Goal: Information Seeking & Learning: Learn about a topic

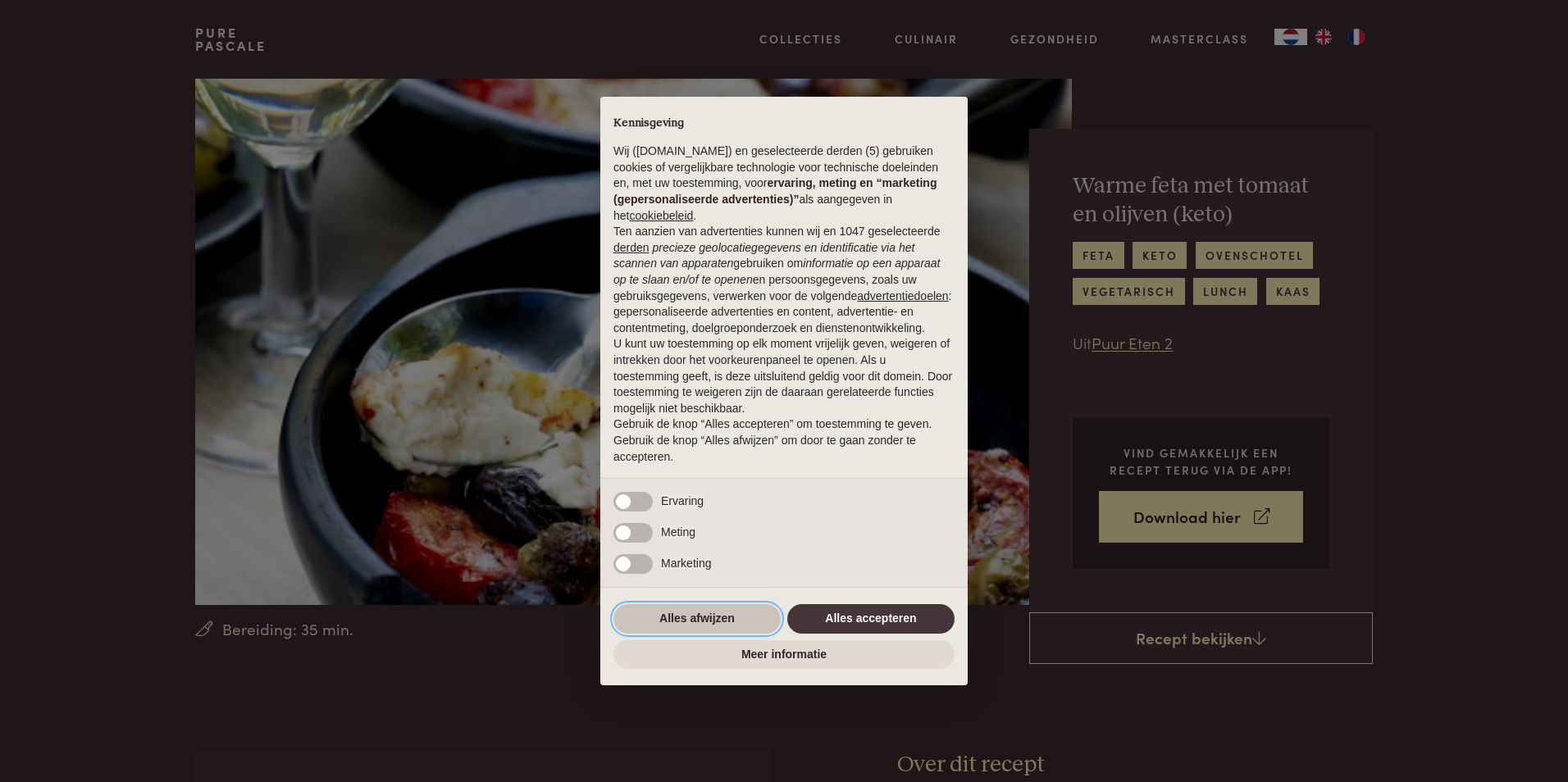
click at [707, 611] on button "Alles afwijzen" at bounding box center [697, 619] width 167 height 29
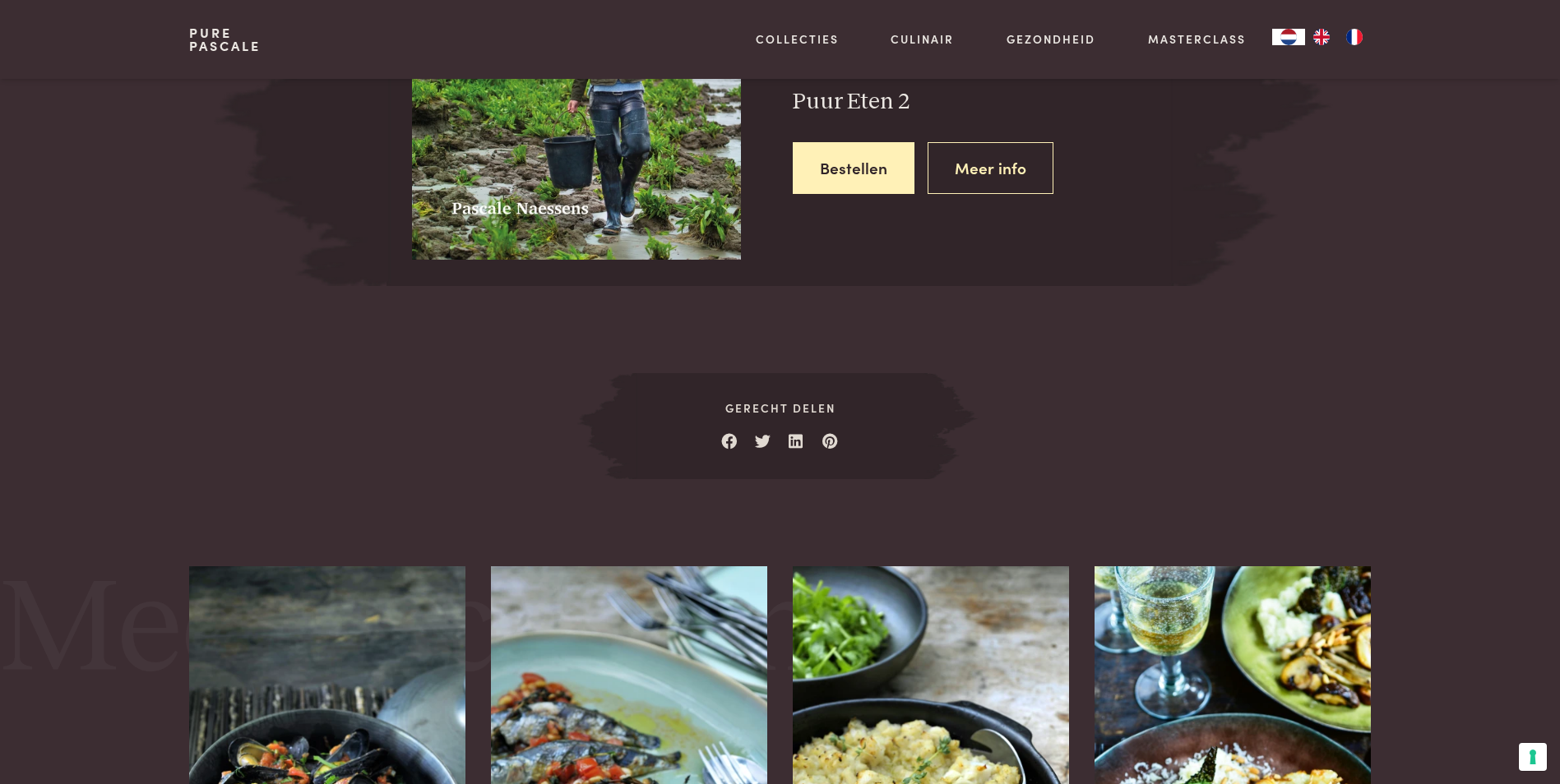
scroll to position [1398, 0]
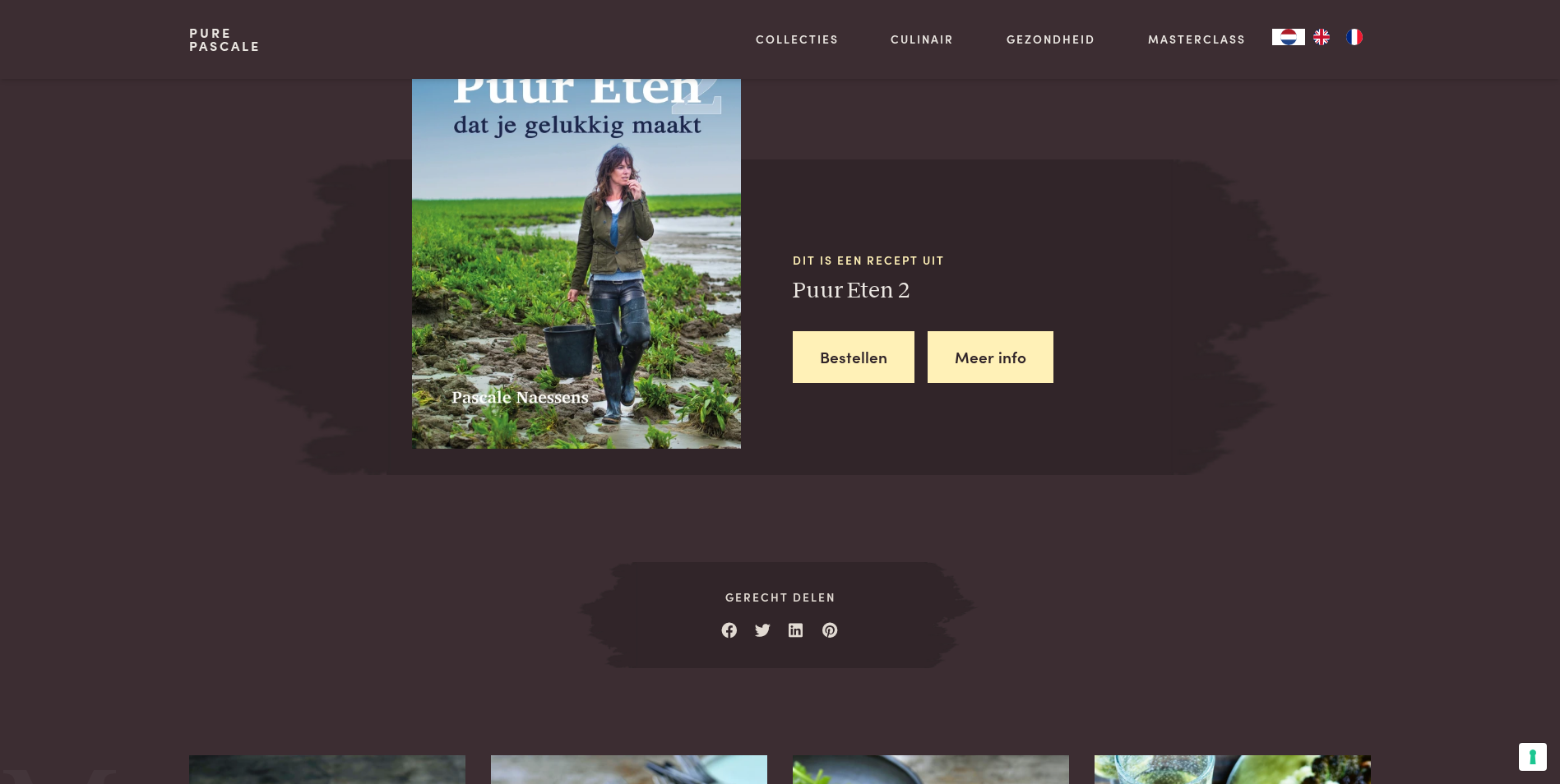
click at [1012, 355] on link "Meer info" at bounding box center [990, 356] width 126 height 52
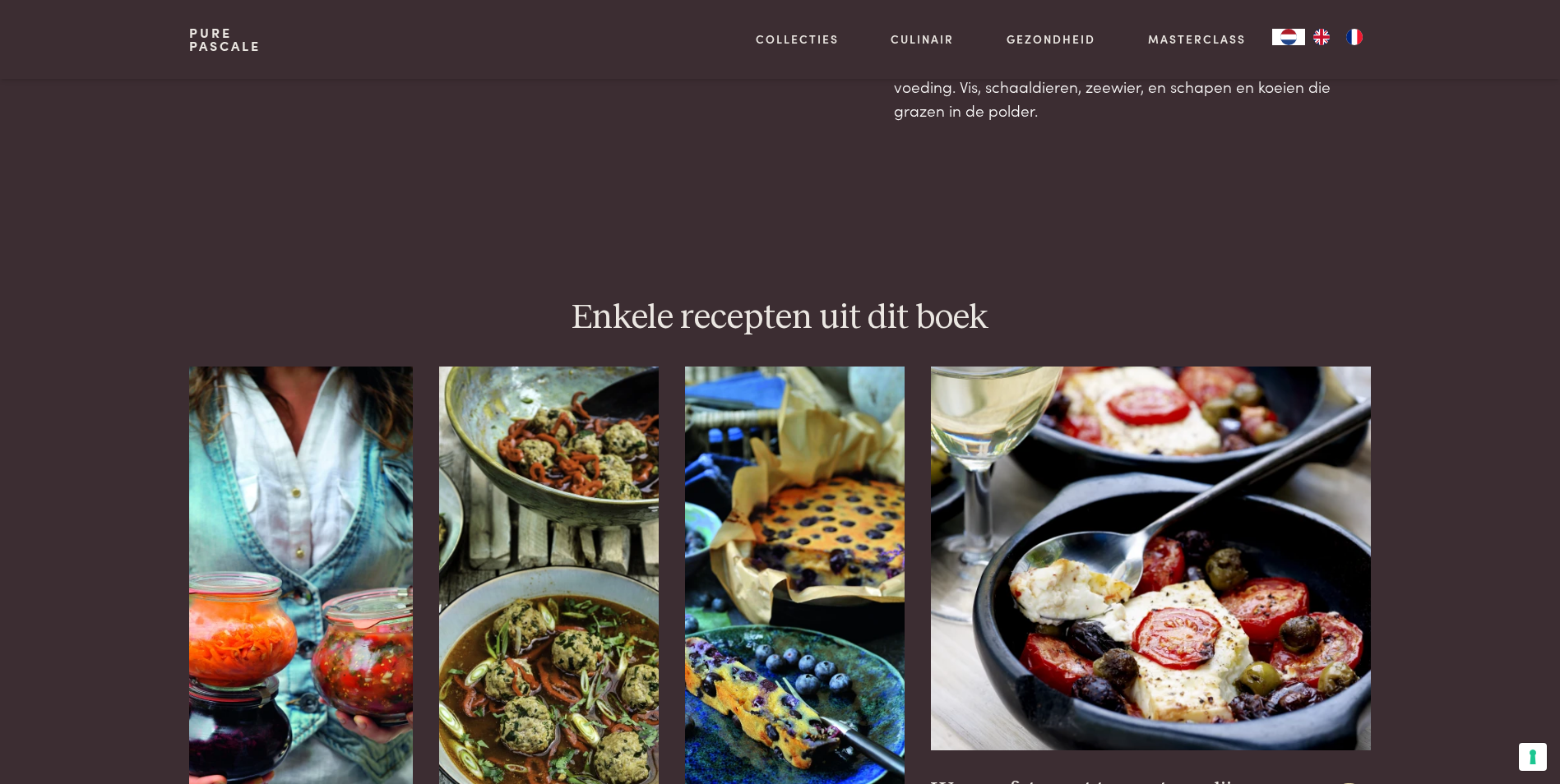
scroll to position [1233, 0]
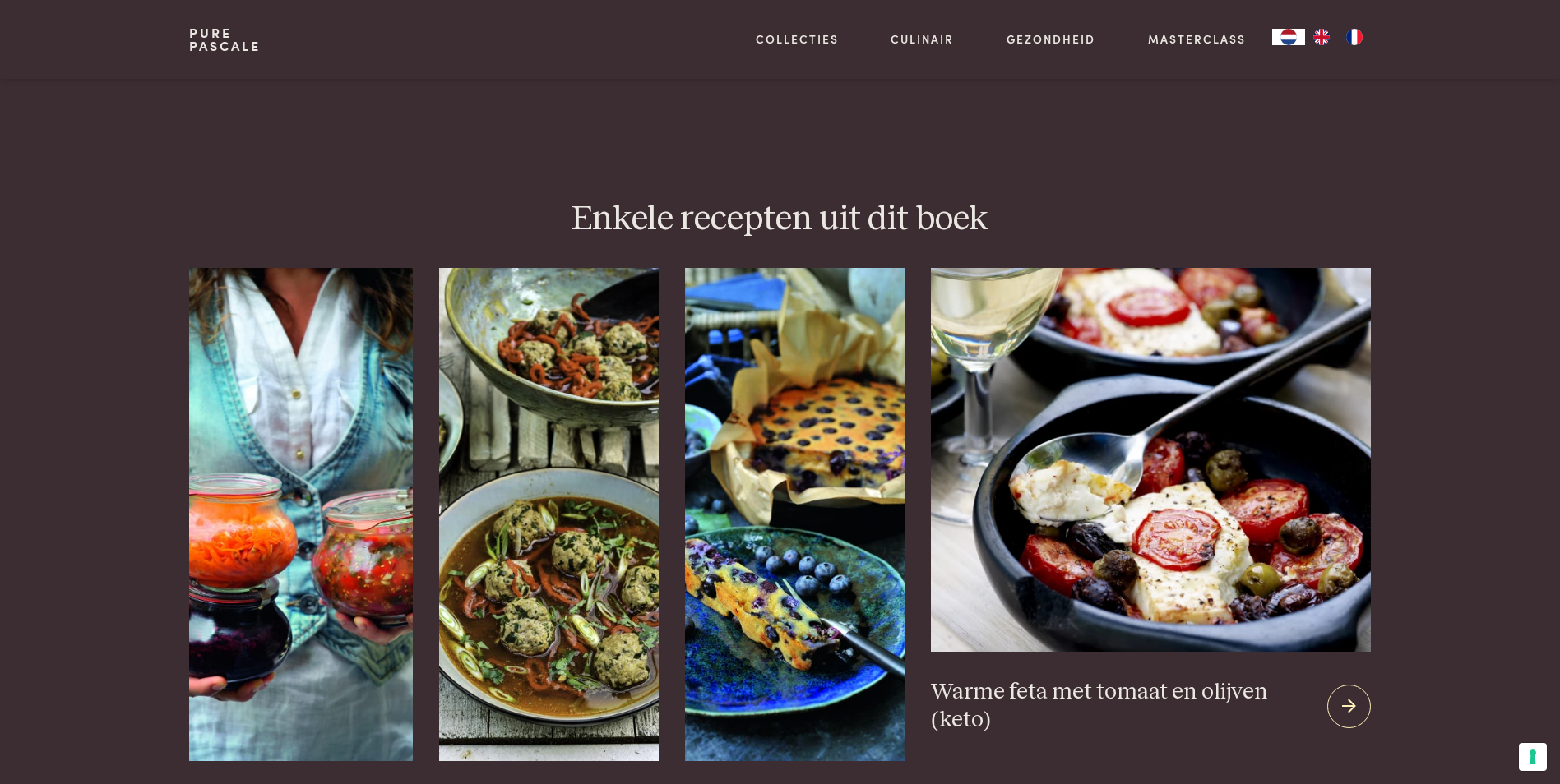
click at [1155, 452] on img at bounding box center [1150, 460] width 439 height 384
